Goal: Task Accomplishment & Management: Complete application form

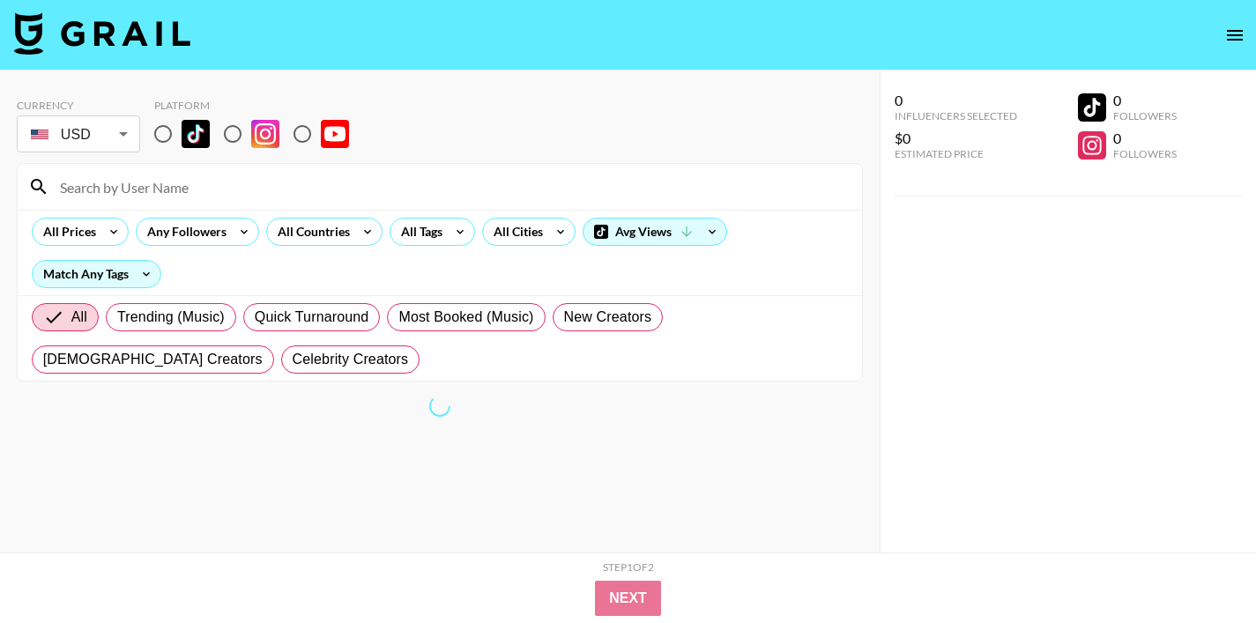
click at [158, 125] on input "radio" at bounding box center [163, 133] width 37 height 37
radio input "true"
click at [167, 135] on input "radio" at bounding box center [163, 133] width 37 height 37
click at [163, 137] on input "radio" at bounding box center [163, 133] width 37 height 37
radio input "true"
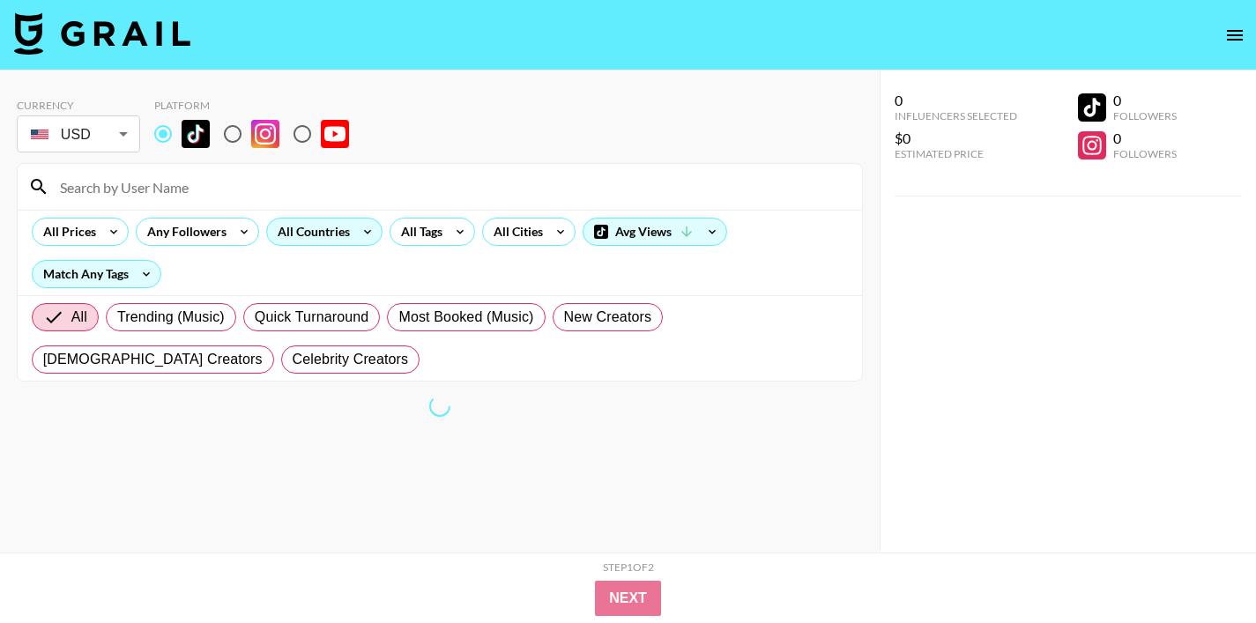
click at [301, 244] on div "All Countries" at bounding box center [310, 232] width 86 height 26
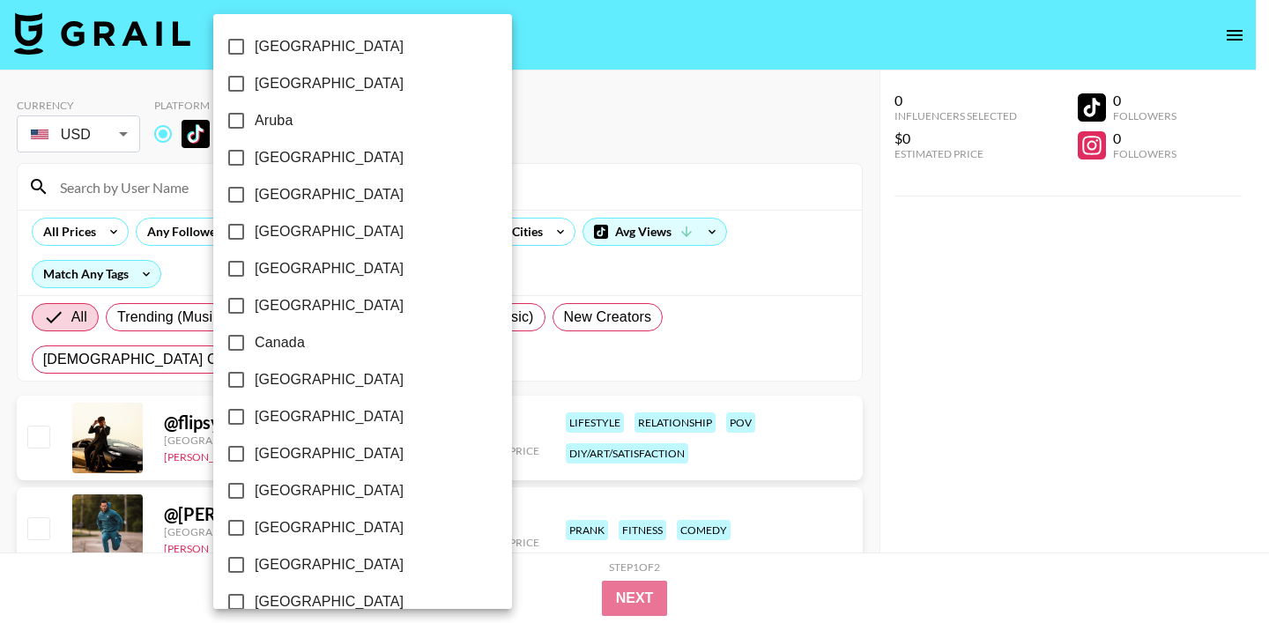
click at [233, 297] on input "[GEOGRAPHIC_DATA]" at bounding box center [236, 305] width 37 height 37
checkbox input "true"
